Goal: Find specific page/section: Find specific page/section

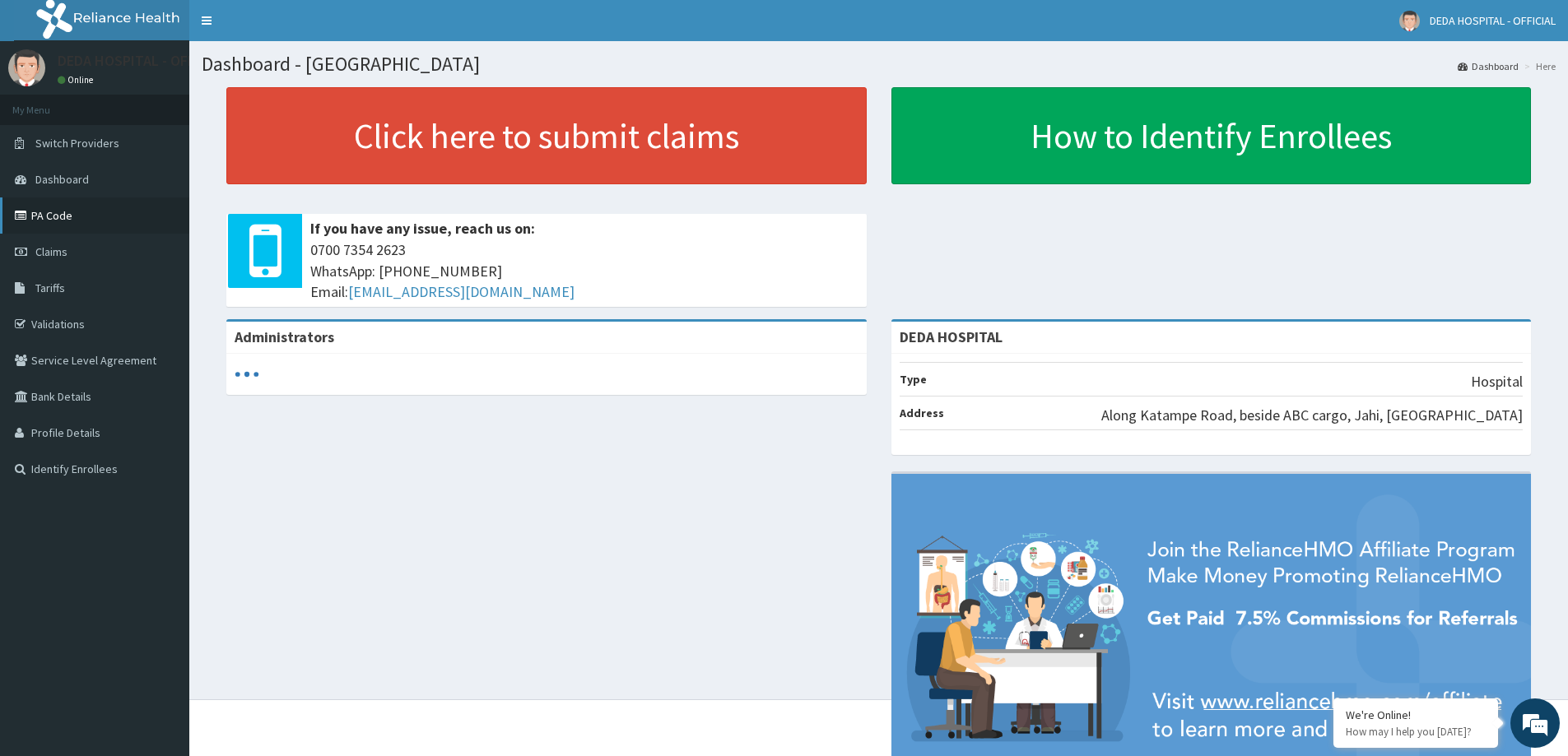
click at [74, 212] on link "PA Code" at bounding box center [94, 216] width 189 height 36
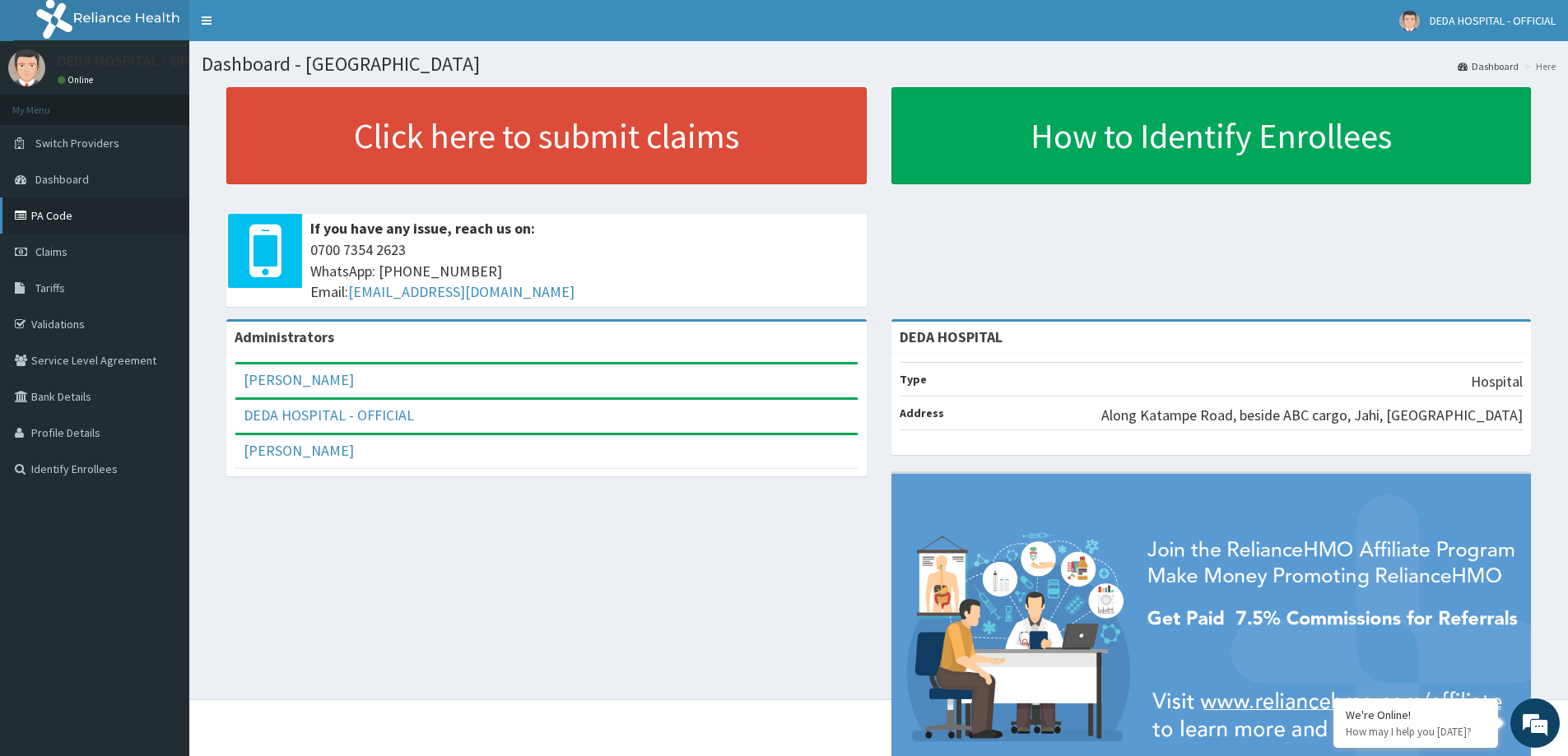
click at [52, 221] on link "PA Code" at bounding box center [94, 216] width 189 height 36
